Goal: Check status: Check status

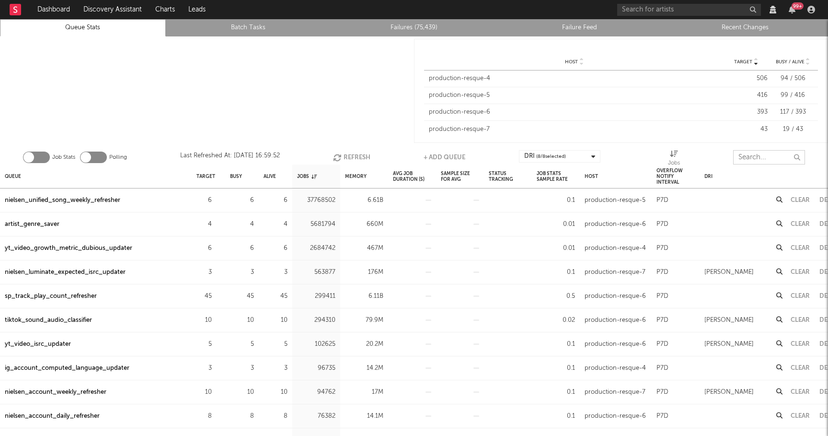
click at [760, 164] on input "text" at bounding box center [769, 157] width 72 height 14
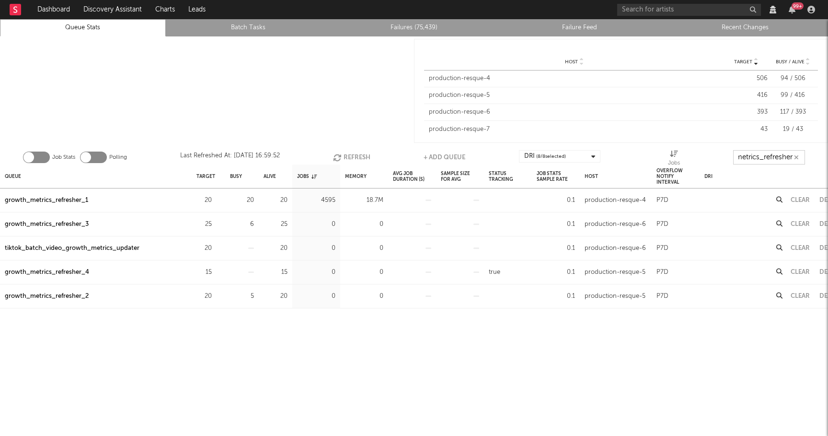
scroll to position [0, 32]
type input "growth_metrics_refresher"
click at [10, 171] on div "Queue" at bounding box center [13, 176] width 16 height 21
click at [10, 171] on div "Queue" at bounding box center [17, 176] width 24 height 21
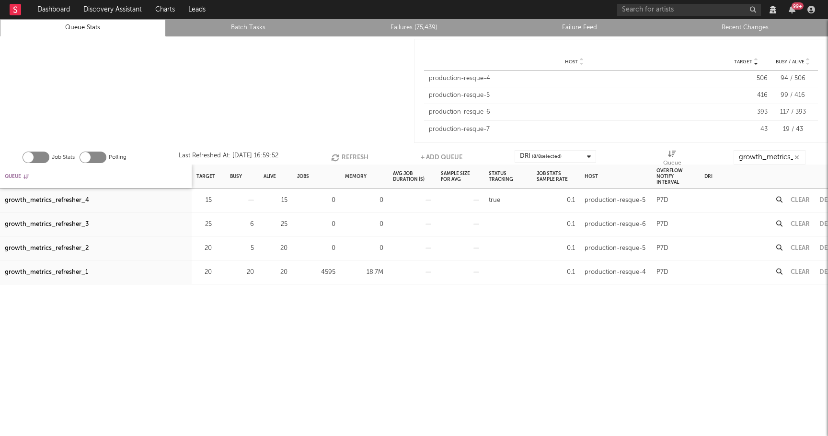
click at [10, 171] on div "Queue" at bounding box center [17, 176] width 24 height 21
click at [351, 154] on button "Refresh" at bounding box center [349, 157] width 37 height 14
click at [344, 155] on button "Refresh" at bounding box center [349, 157] width 37 height 14
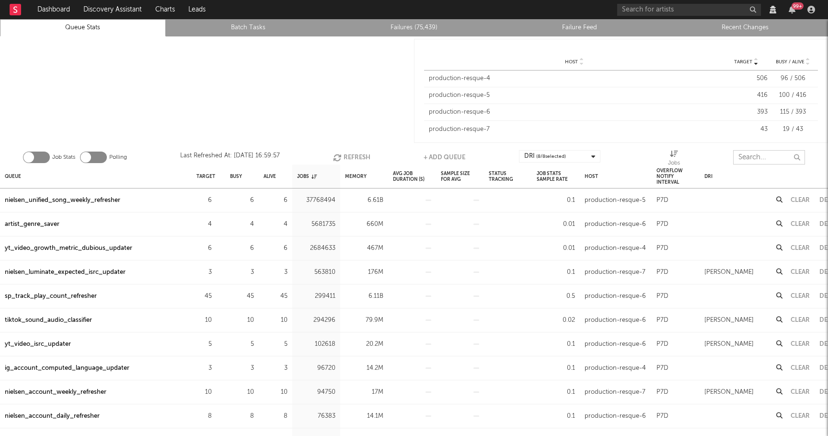
click at [761, 160] on input "text" at bounding box center [769, 157] width 72 height 14
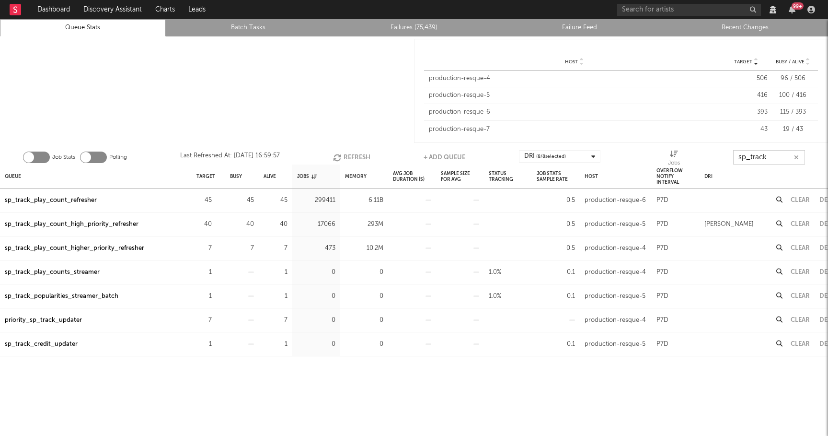
click at [347, 157] on button "Refresh" at bounding box center [351, 157] width 37 height 14
click at [348, 158] on button "Refresh" at bounding box center [351, 157] width 37 height 14
type input "sp_track"
click at [63, 198] on div "sp_track_play_count_refresher" at bounding box center [51, 201] width 92 height 12
click at [79, 223] on div "sp_track_play_count_high_priority_refresher" at bounding box center [72, 225] width 134 height 12
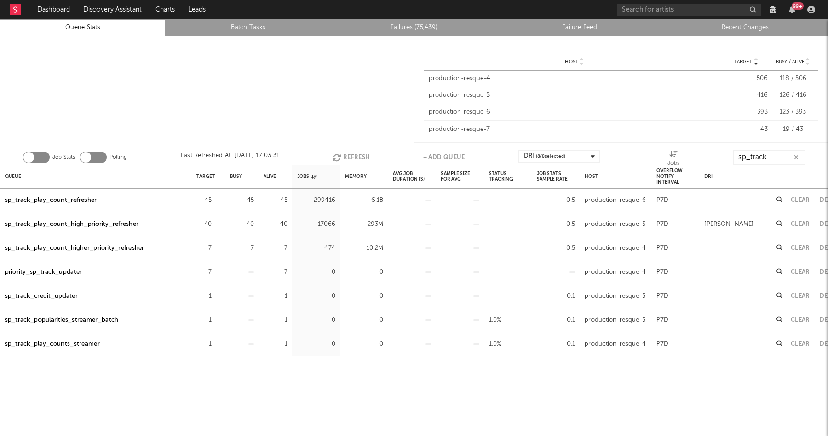
click at [69, 200] on div "sp_track_play_count_refresher" at bounding box center [51, 201] width 92 height 12
click at [346, 155] on button "Refresh" at bounding box center [351, 157] width 37 height 14
click at [125, 247] on div "sp_track_play_count_higher_priority_refresher" at bounding box center [74, 249] width 139 height 12
click at [349, 158] on button "Refresh" at bounding box center [351, 157] width 37 height 14
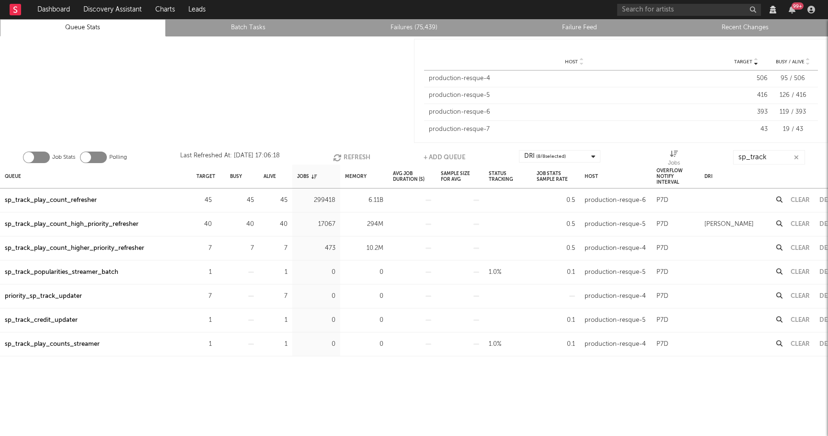
click at [349, 158] on button "Refresh" at bounding box center [351, 157] width 37 height 14
click at [345, 157] on button "Refresh" at bounding box center [351, 157] width 37 height 14
click at [345, 157] on button "Refresh" at bounding box center [350, 157] width 37 height 14
click at [111, 245] on div "sp_track_play_count_higher_priority_refresher" at bounding box center [74, 249] width 139 height 12
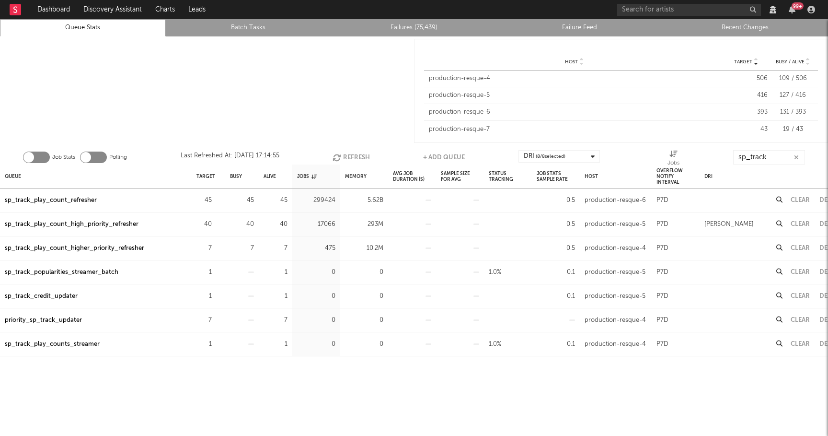
click at [354, 157] on button "Refresh" at bounding box center [351, 157] width 37 height 14
click at [111, 223] on div "sp_track_play_count_high_priority_refresher" at bounding box center [72, 225] width 134 height 12
click at [347, 156] on button "Refresh" at bounding box center [351, 157] width 37 height 14
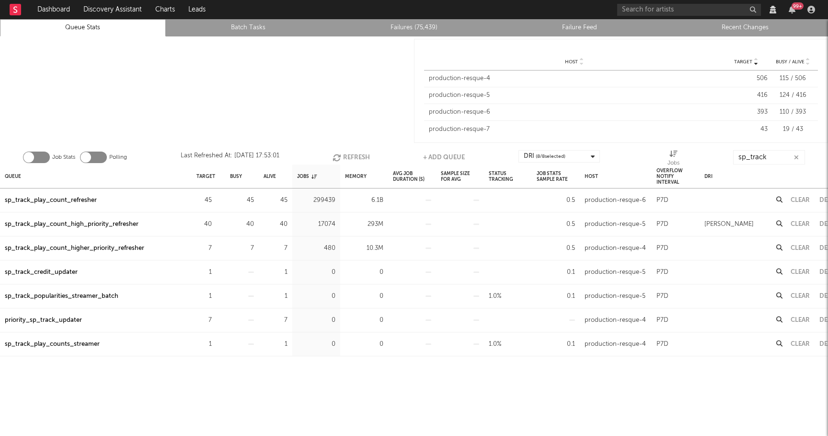
click at [69, 200] on div "sp_track_play_count_refresher" at bounding box center [51, 201] width 92 height 12
